Goal: Information Seeking & Learning: Learn about a topic

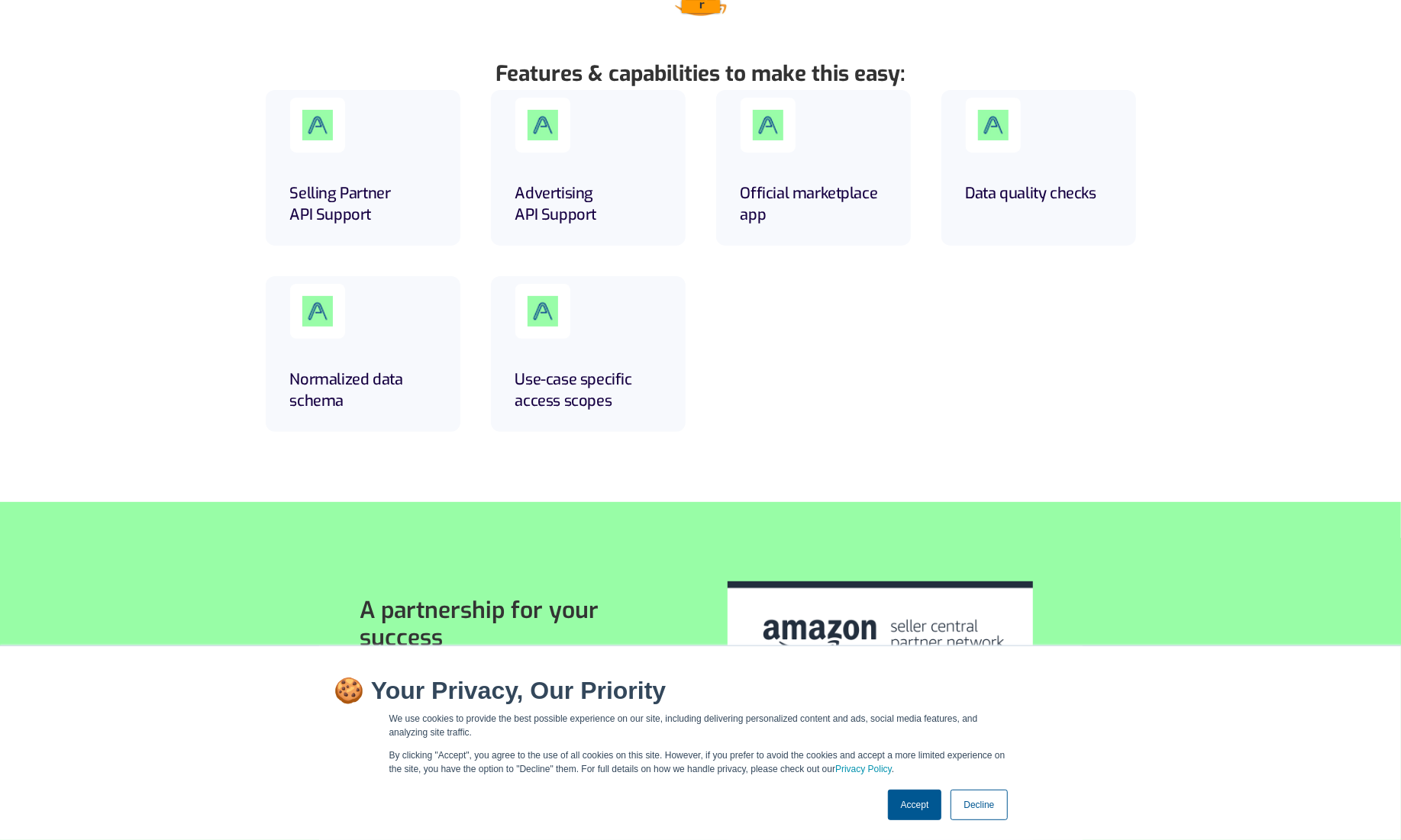
scroll to position [397, 0]
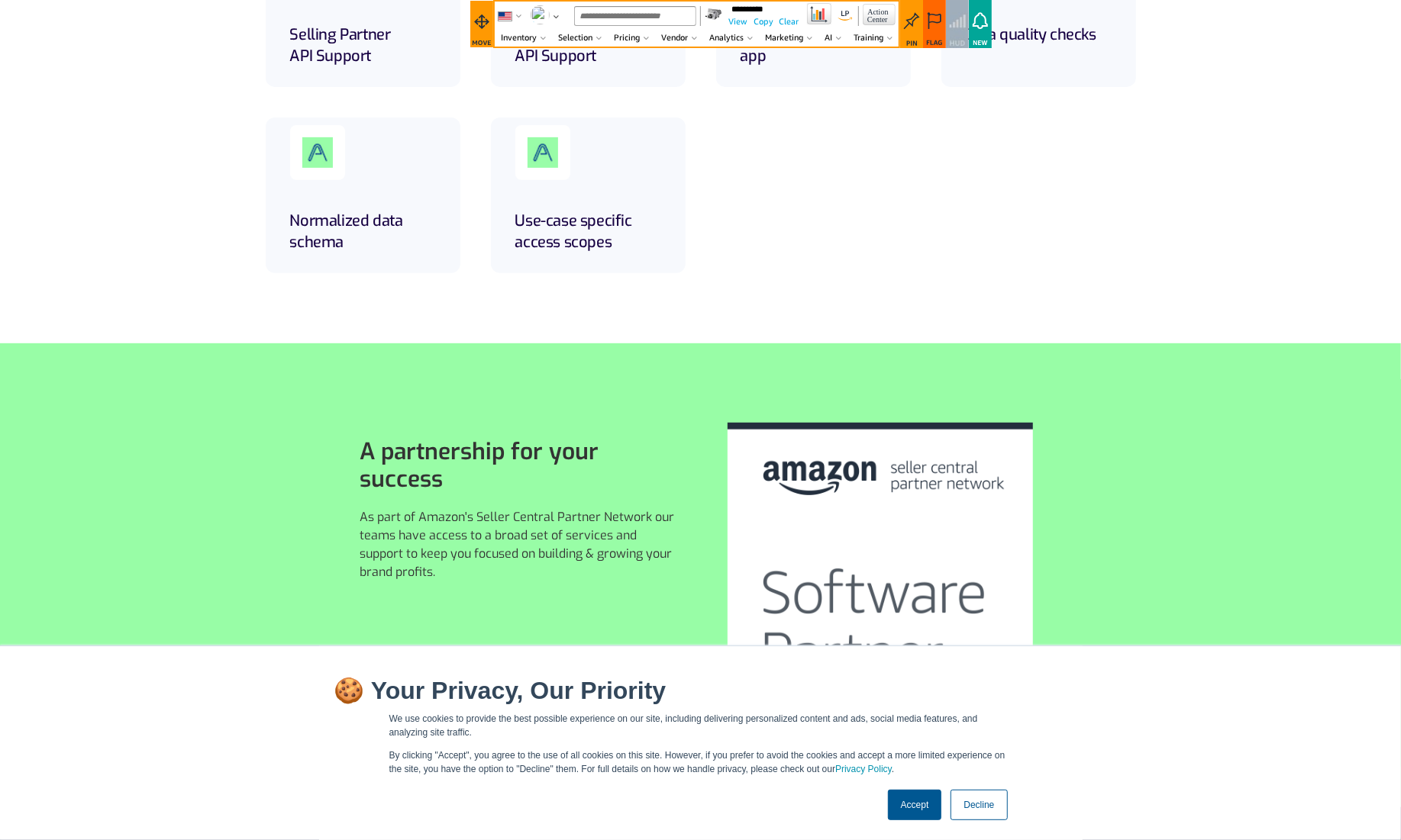
click at [906, 818] on link "Accept" at bounding box center [914, 804] width 54 height 30
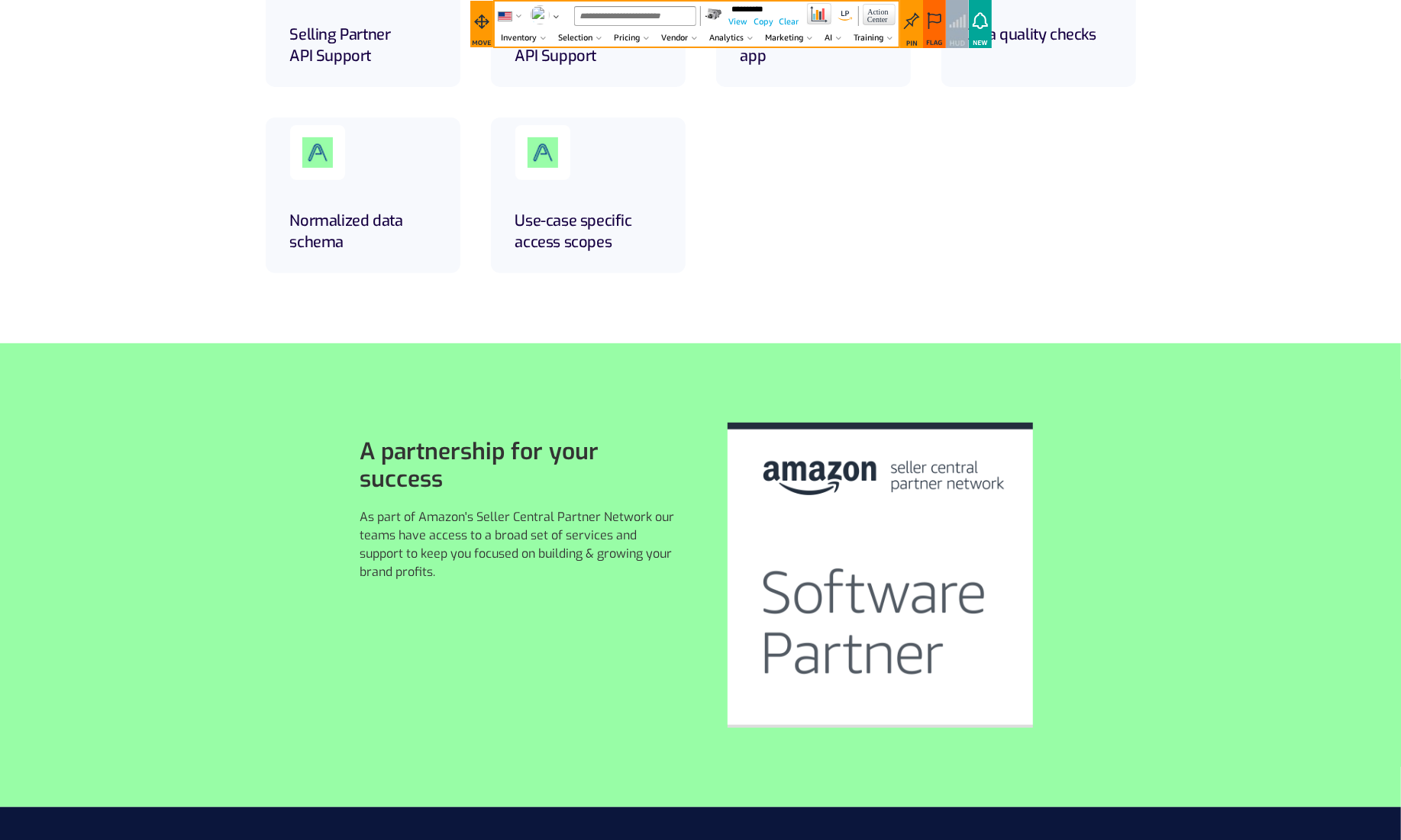
scroll to position [0, 0]
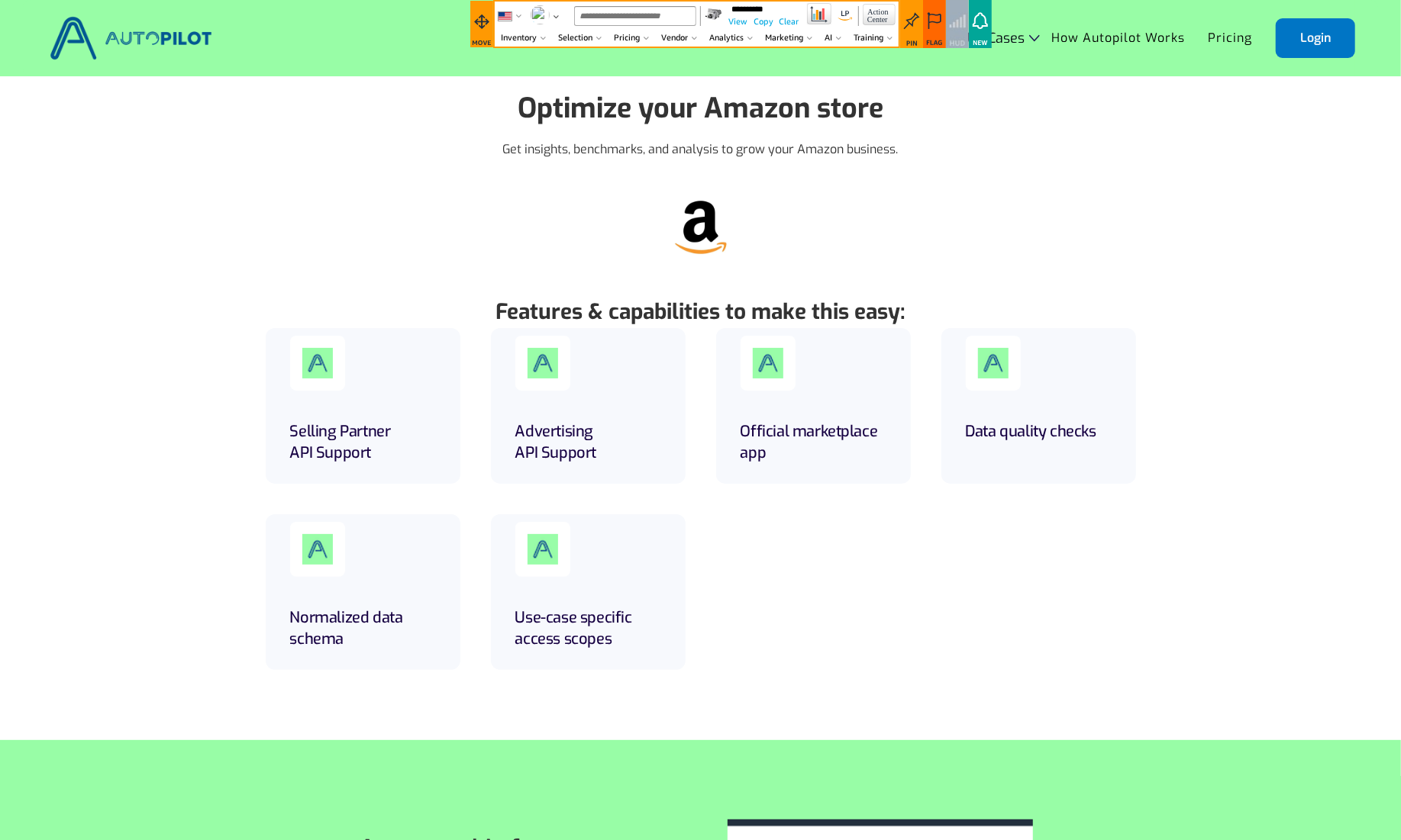
click at [574, 404] on div "Advertising API Support" at bounding box center [588, 406] width 195 height 155
click at [544, 373] on img at bounding box center [542, 362] width 30 height 30
click at [543, 367] on img at bounding box center [542, 362] width 30 height 30
click at [726, 116] on strong "Optimize your Amazon store" at bounding box center [700, 109] width 366 height 36
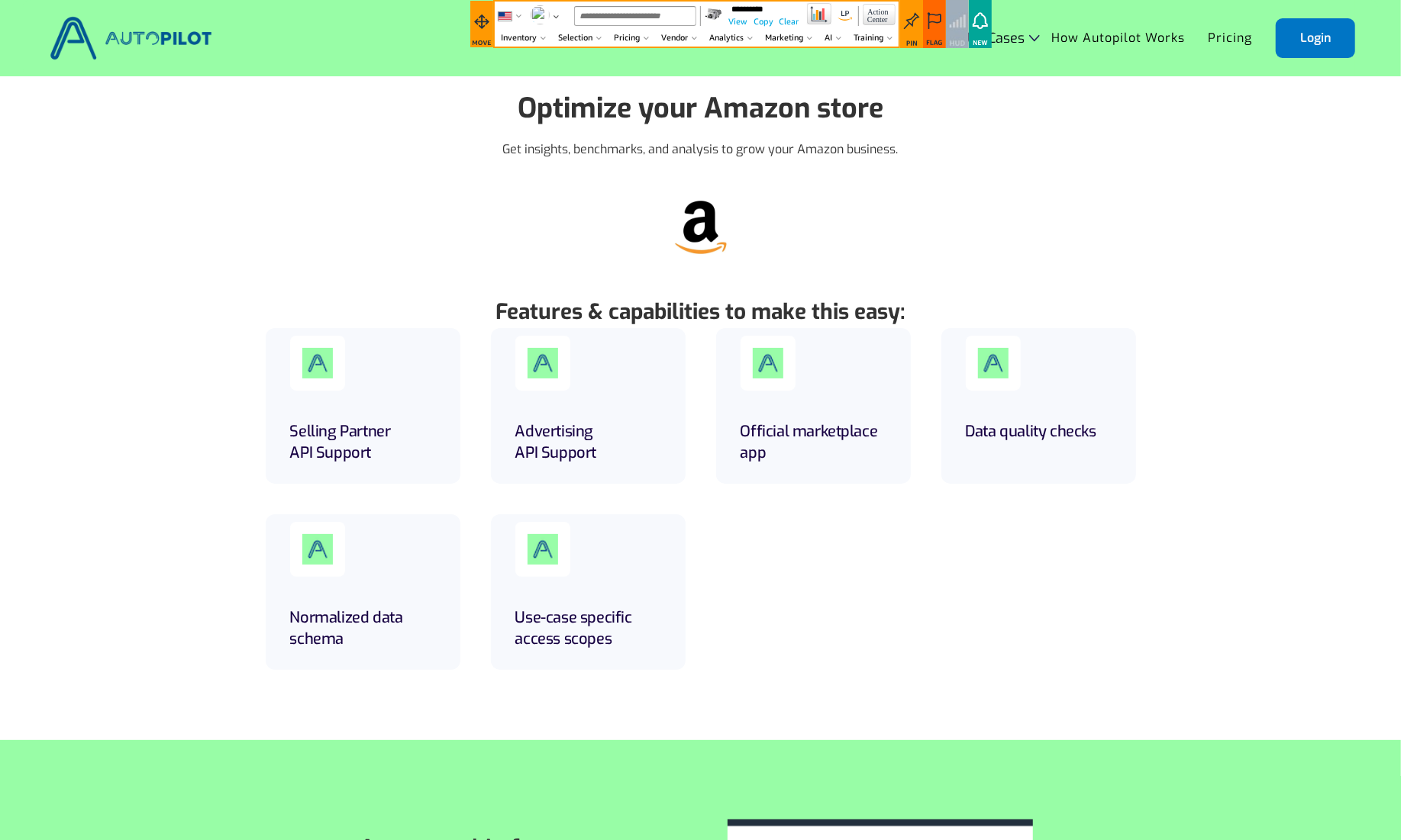
click at [726, 116] on strong "Optimize your Amazon store" at bounding box center [700, 109] width 366 height 36
click at [1088, 43] on link "How Autopilot Works" at bounding box center [1118, 37] width 156 height 29
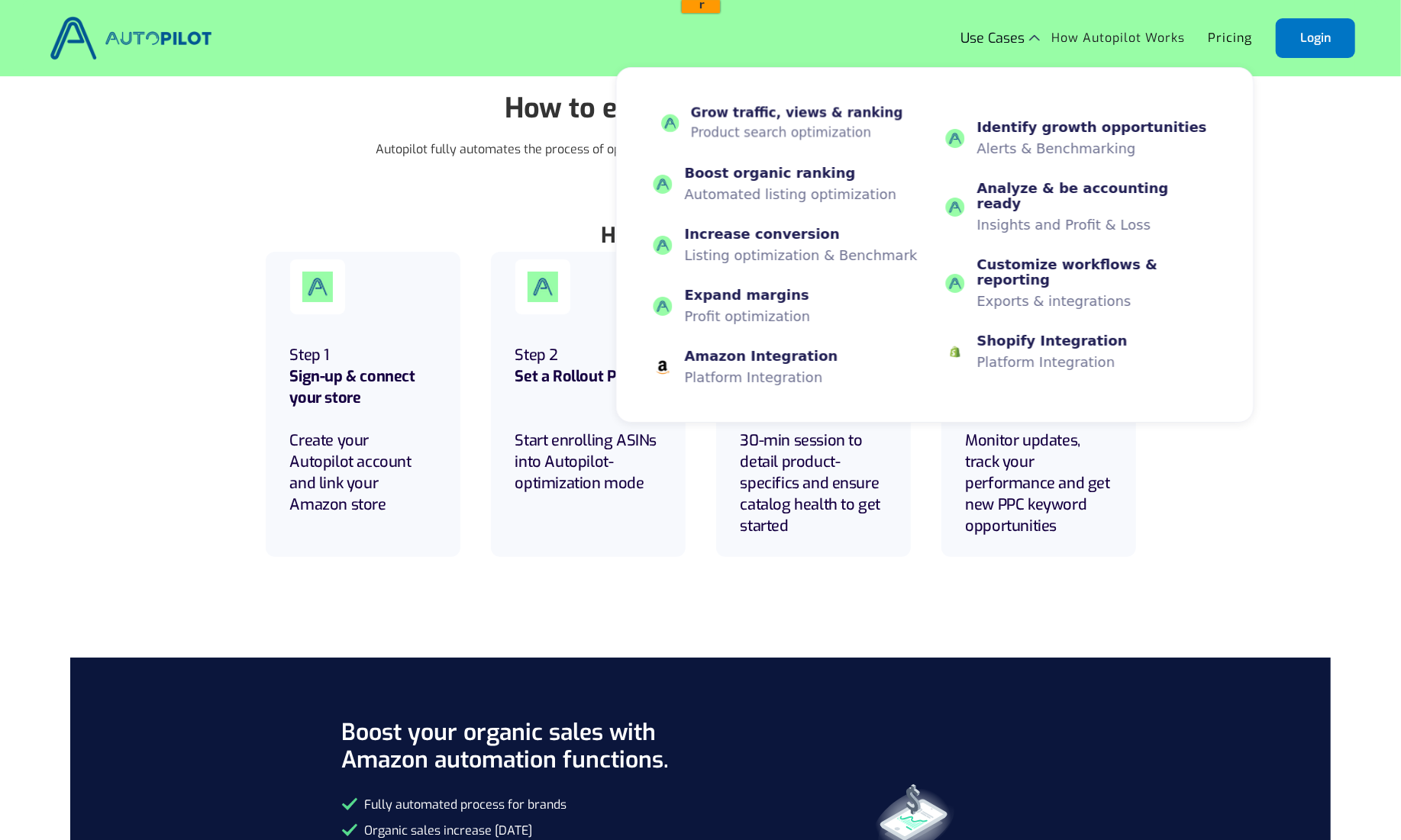
click at [795, 137] on p "Product search optimization" at bounding box center [797, 133] width 212 height 15
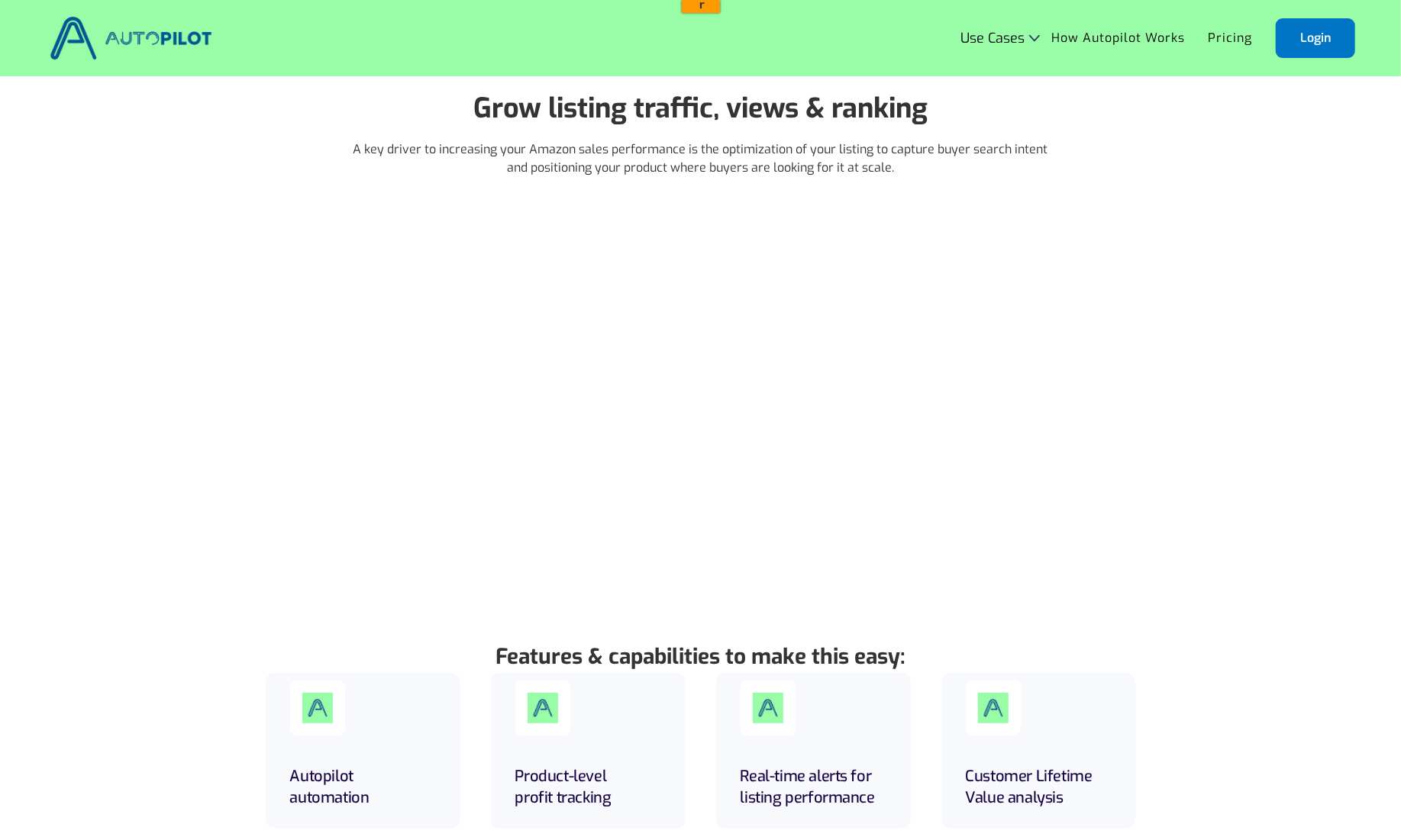
click at [1211, 300] on div "Grow listing traffic, views & ranking A key driver to increasing your Amazon sa…" at bounding box center [700, 343] width 1401 height 534
